Goal: Task Accomplishment & Management: Use online tool/utility

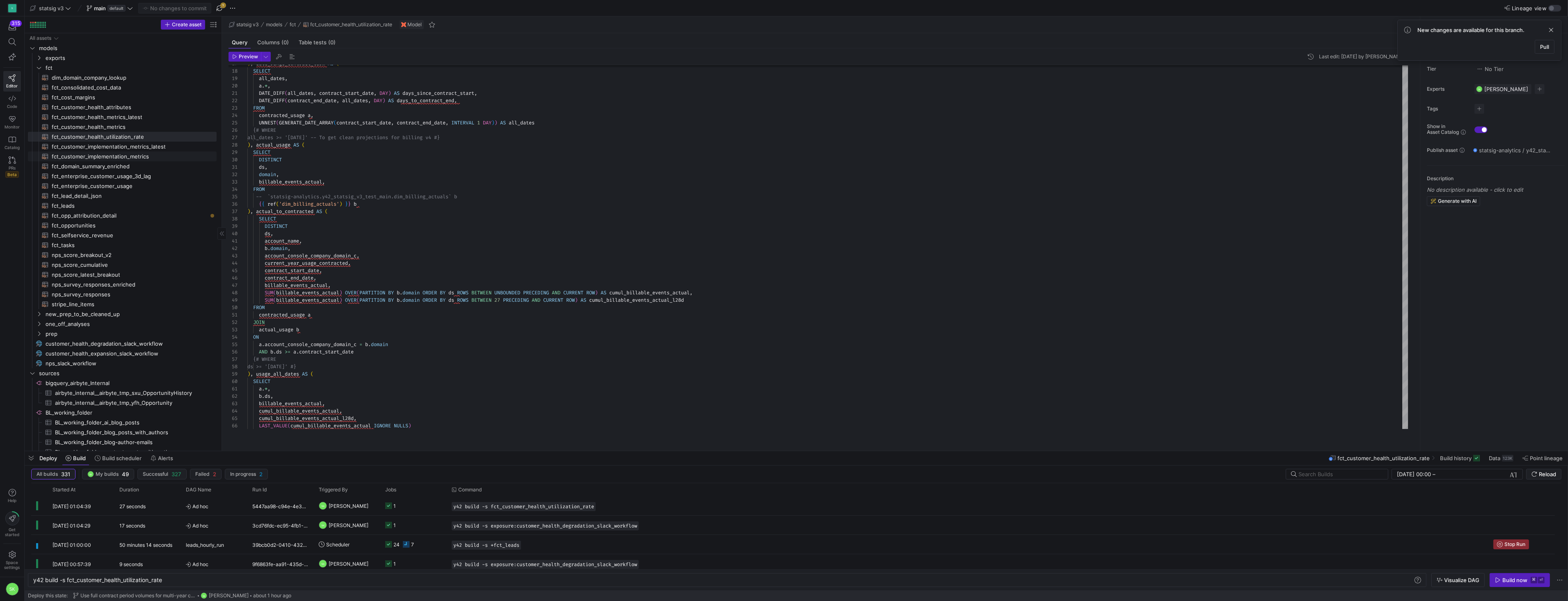
click at [135, 155] on link "fct_customer_implementation_metrics​​​​​​​​​​" at bounding box center [122, 157] width 189 height 10
type textarea "{{ config( materialized='incremental', unique_key=['ds', 'domain'], incremental…"
type textarea "y42 build -s fct_customer_implementation_metrics"
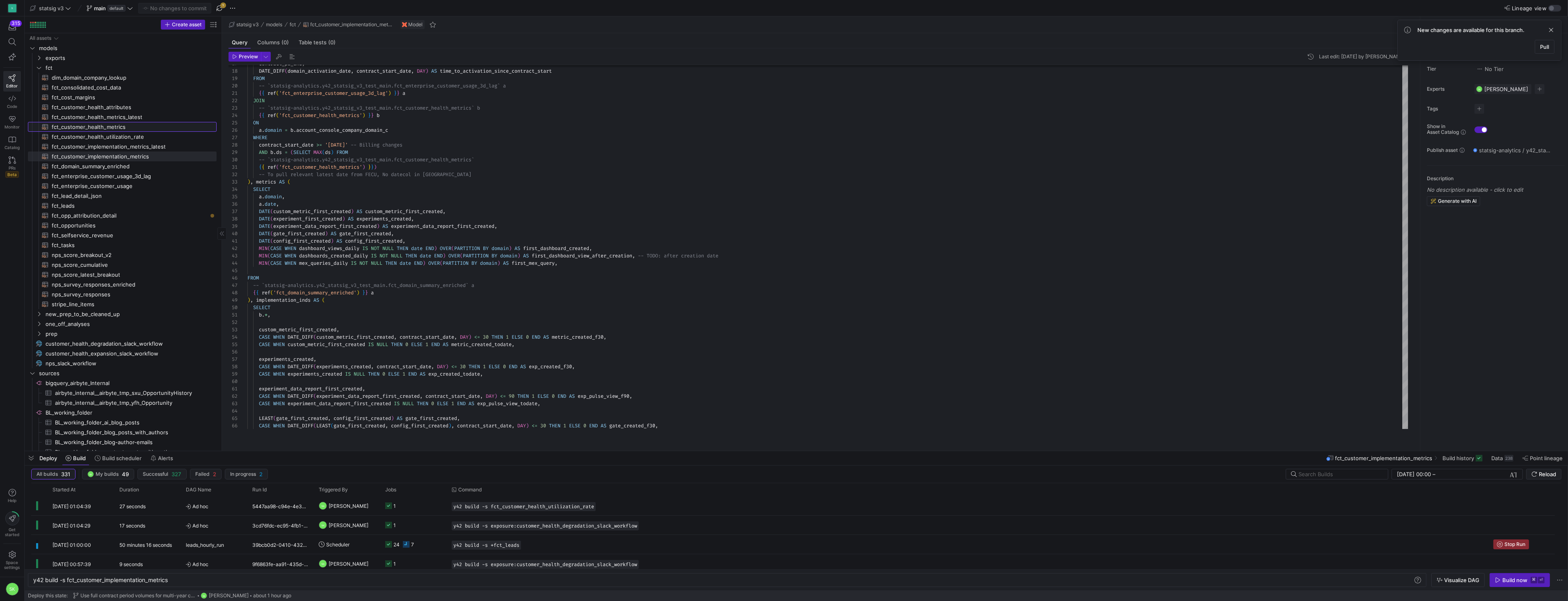
click at [126, 128] on span "fct_customer_health_metrics​​​​​​​​​​" at bounding box center [129, 126] width 155 height 9
type textarea "{{ config( materialized='incremental', unique_key=['ds', 'account_id'], increme…"
type textarea "y42 build -s fct_customer_health_metrics"
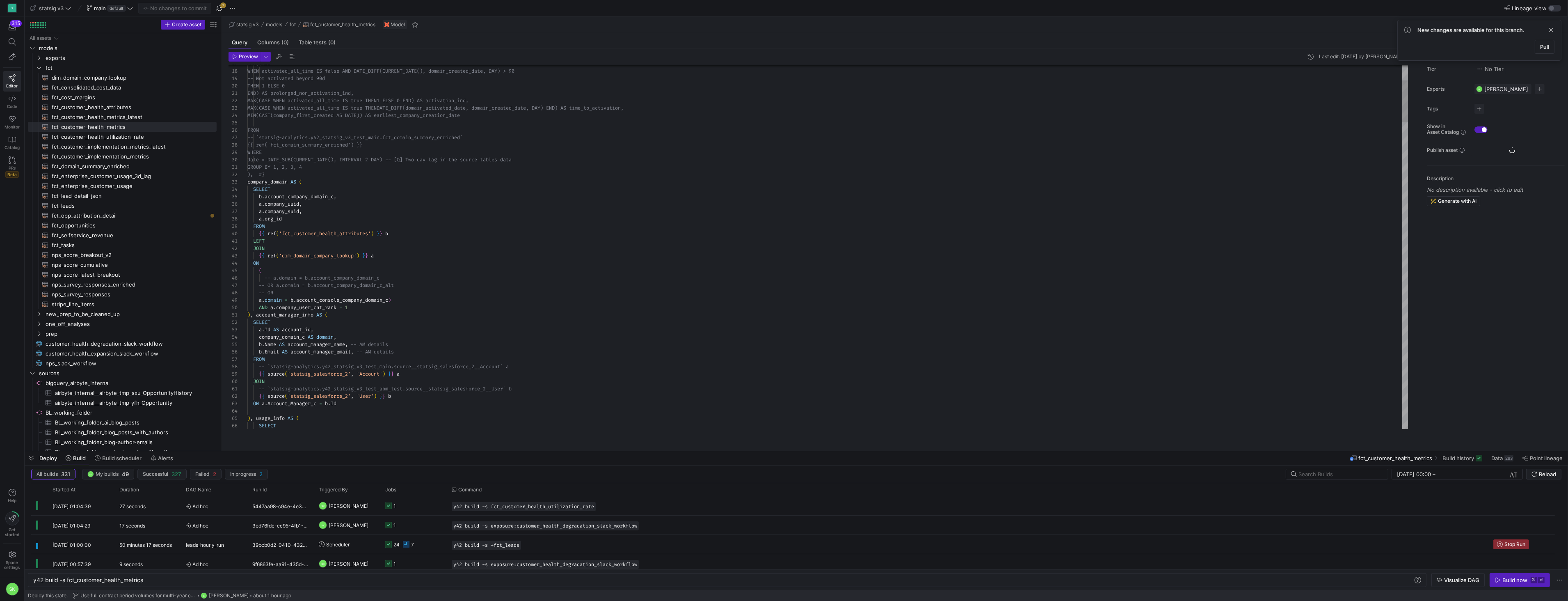
type textarea "GROUP BY 1, 2, 3, 4 ), #} company_domain AS ( SELECT b.account_company_domain_c…"
click at [1496, 579] on icon "button" at bounding box center [1498, 580] width 4 height 5
